Goal: Task Accomplishment & Management: Manage account settings

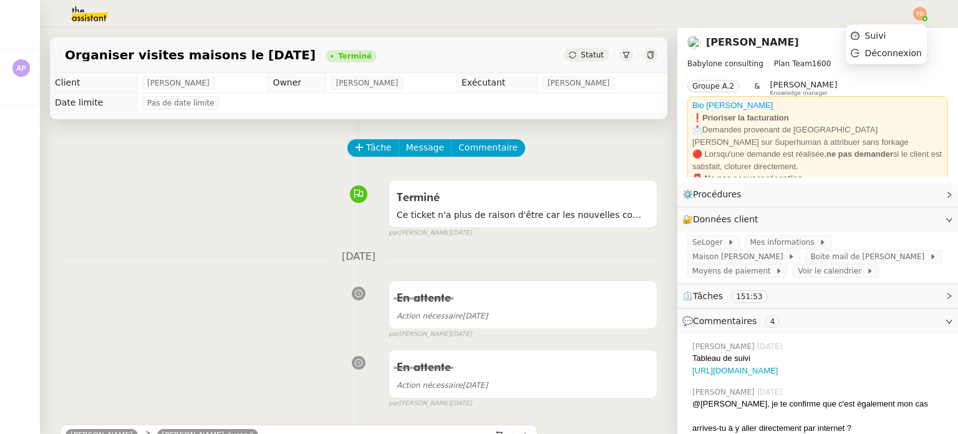
click at [919, 12] on img at bounding box center [921, 14] width 14 height 14
click at [900, 36] on li "Suivi" at bounding box center [886, 35] width 81 height 17
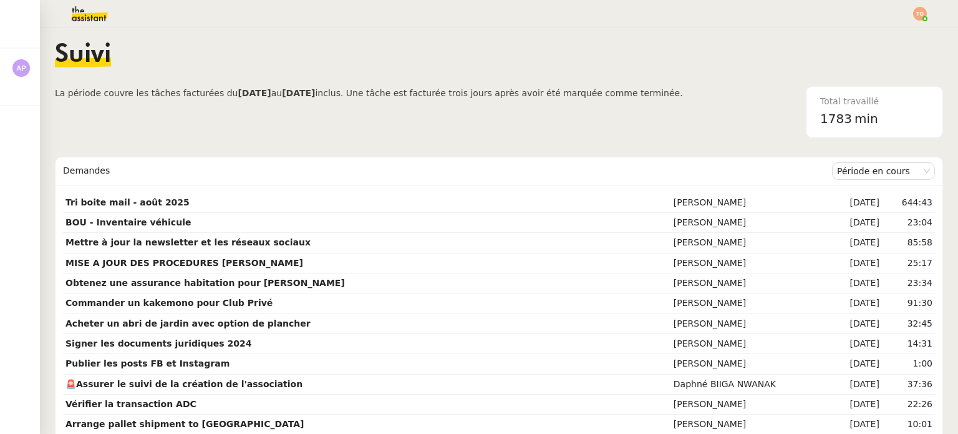
click at [545, 109] on span "La période couvre les tâches facturées du [DATE] au [DATE] inclus. Une tâche es…" at bounding box center [369, 112] width 628 height 52
click at [86, 24] on img at bounding box center [79, 13] width 97 height 27
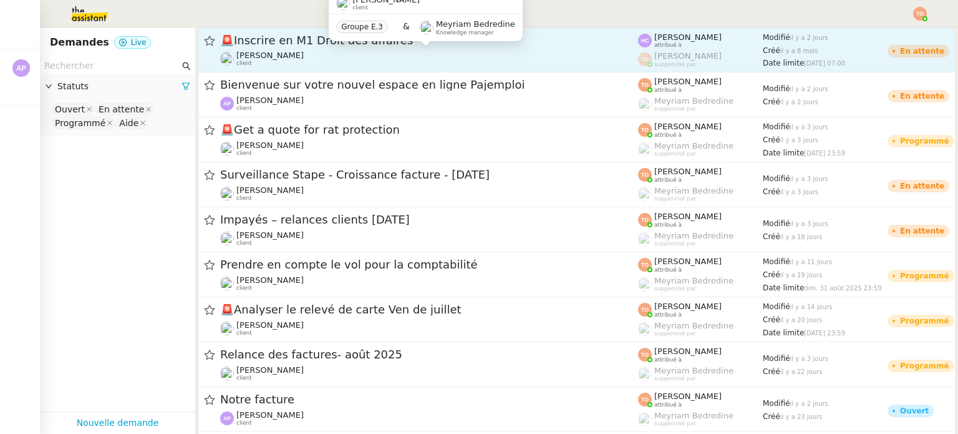
click at [365, 56] on div "[PERSON_NAME] client" at bounding box center [429, 59] width 418 height 16
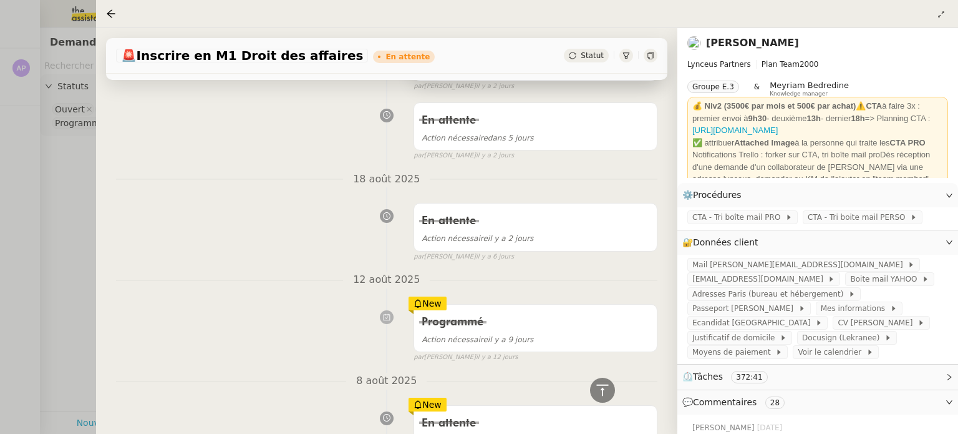
scroll to position [102, 0]
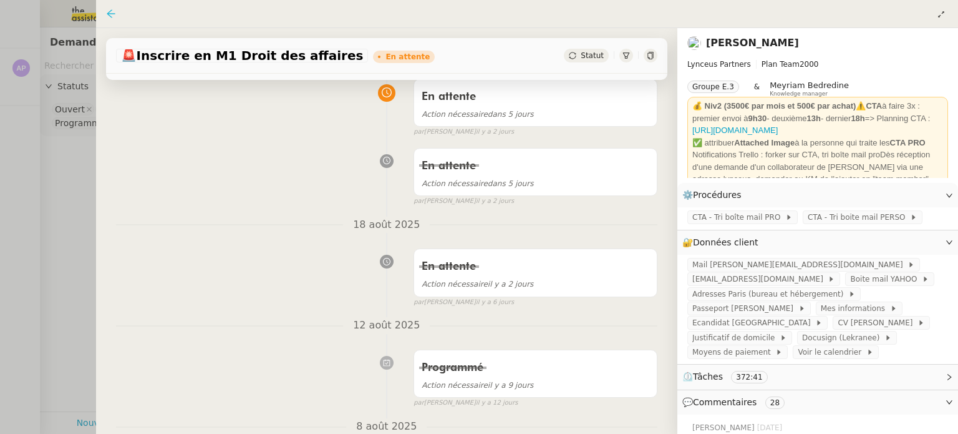
drag, startPoint x: 107, startPoint y: 6, endPoint x: 110, endPoint y: 14, distance: 8.1
click at [110, 14] on div at bounding box center [113, 13] width 15 height 15
click at [110, 14] on icon at bounding box center [111, 14] width 10 height 10
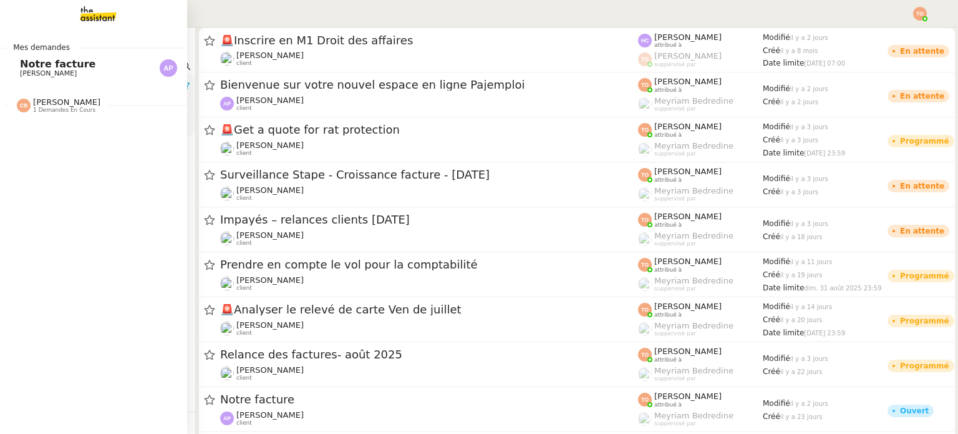
click at [61, 114] on div "[PERSON_NAME] 1 demandes en cours" at bounding box center [93, 100] width 187 height 36
